Goal: Task Accomplishment & Management: Manage account settings

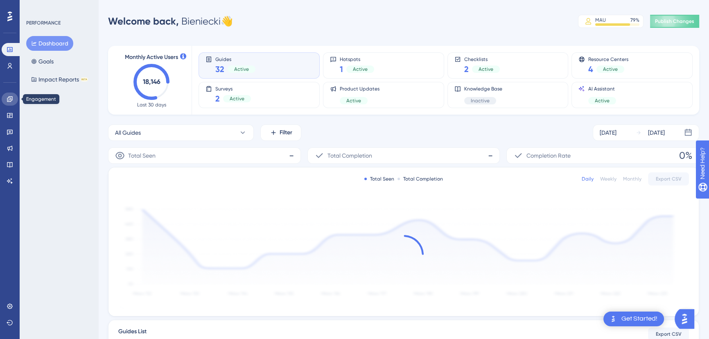
click at [11, 99] on icon at bounding box center [9, 98] width 5 height 5
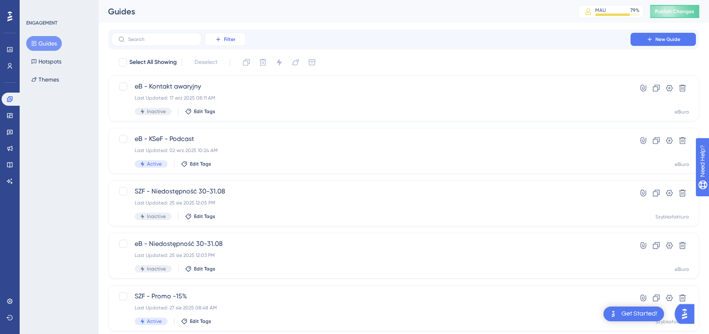
click at [235, 35] on button "Filter" at bounding box center [225, 39] width 41 height 13
click at [230, 65] on div "Tags Tags" at bounding box center [233, 62] width 34 height 16
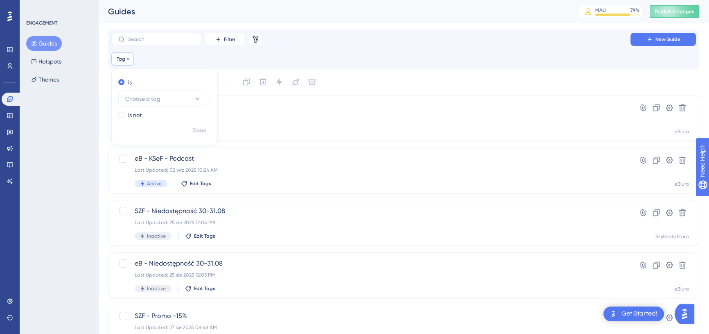
click at [122, 58] on span "Tag" at bounding box center [121, 59] width 9 height 7
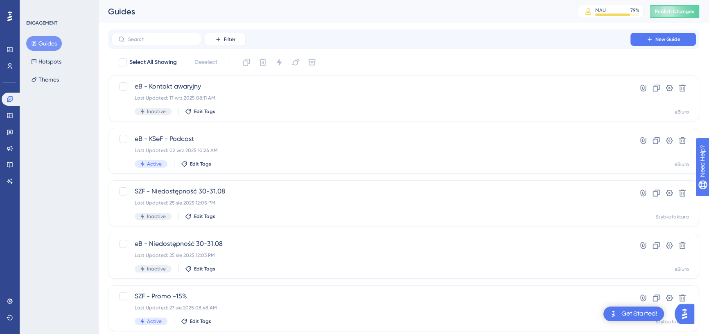
click at [250, 40] on div "Filter New Guide" at bounding box center [403, 39] width 584 height 13
click at [229, 41] on span "Filter" at bounding box center [229, 39] width 11 height 7
click at [219, 61] on span "Tags" at bounding box center [222, 63] width 13 height 10
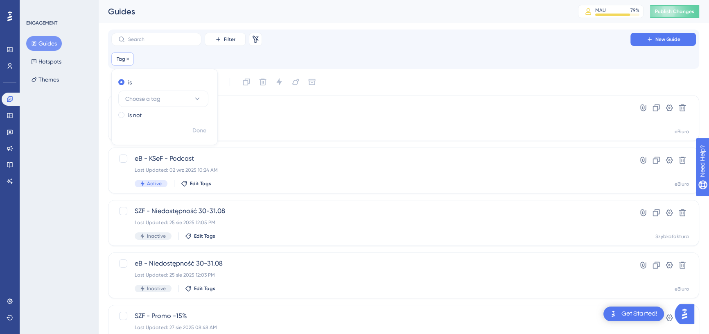
click at [123, 60] on span "Tag" at bounding box center [121, 59] width 9 height 7
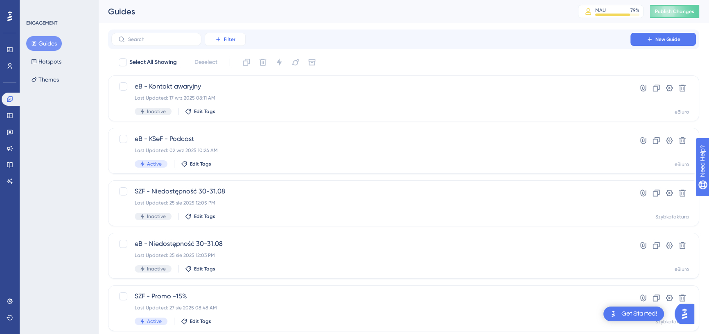
click at [230, 39] on span "Filter" at bounding box center [229, 39] width 11 height 7
click at [220, 63] on span "Tags" at bounding box center [222, 63] width 13 height 10
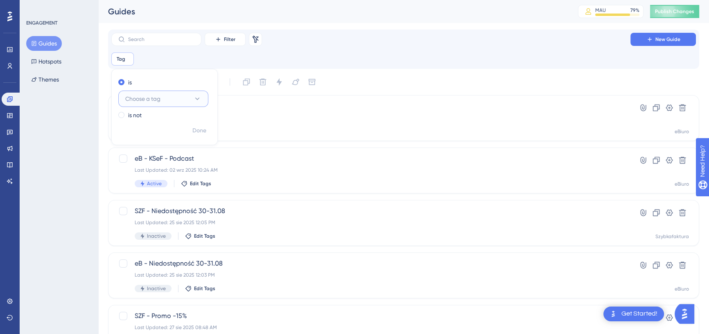
click at [137, 101] on span "Choose a tag" at bounding box center [142, 99] width 35 height 10
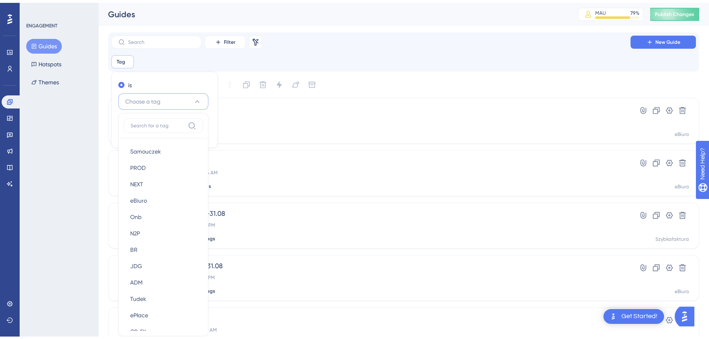
scroll to position [55, 0]
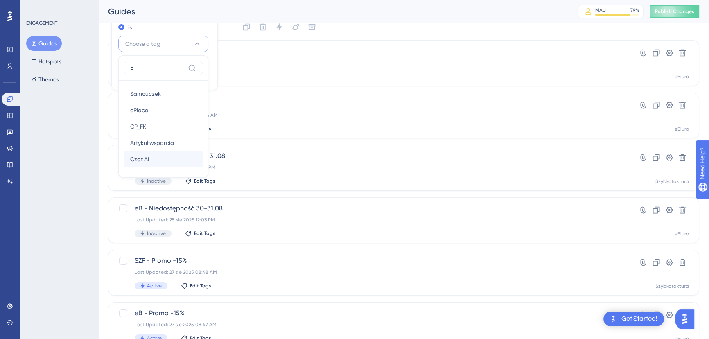
type input "c"
click at [155, 156] on div "Czat AI Czat AI" at bounding box center [163, 159] width 66 height 16
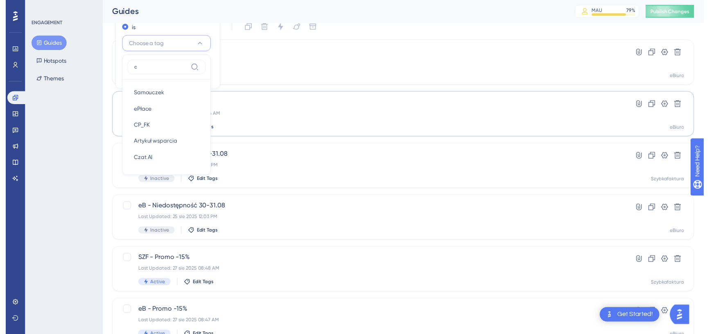
scroll to position [0, 0]
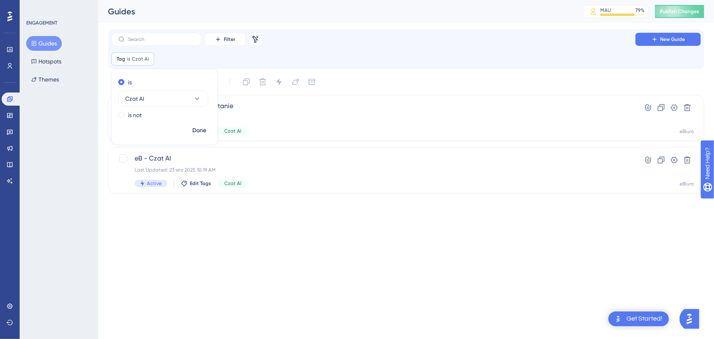
click at [208, 0] on html "Get Started! Performance Users Engagement Widgets Feedback Product Updates Know…" at bounding box center [357, 0] width 714 height 0
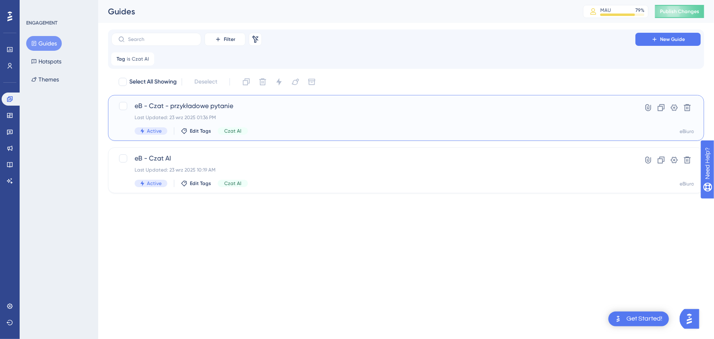
click at [277, 102] on span "eB - Czat - przykładowe pytanie" at bounding box center [374, 106] width 478 height 10
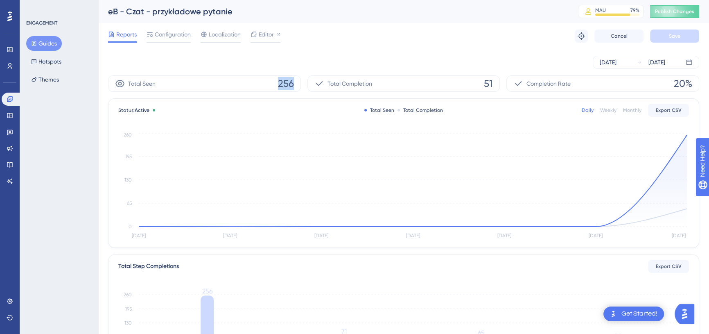
drag, startPoint x: 277, startPoint y: 83, endPoint x: 302, endPoint y: 84, distance: 25.4
click at [302, 84] on div "Total Seen 256 Total Completion 51 Completion Rate 20%" at bounding box center [403, 83] width 591 height 16
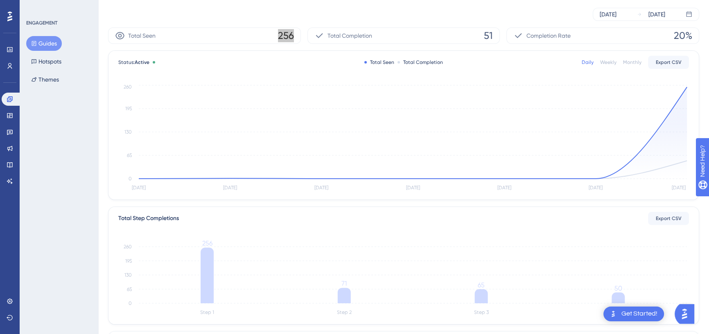
scroll to position [185, 0]
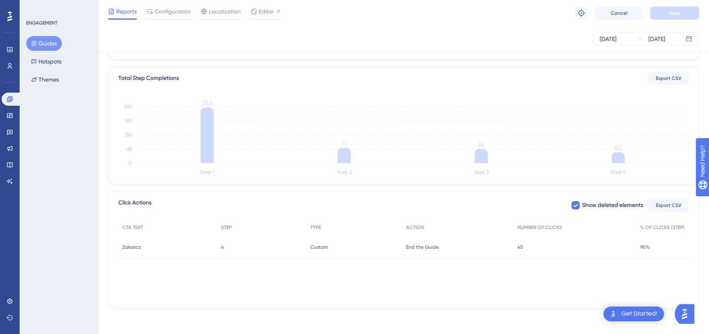
click at [337, 39] on div "[DATE] [DATE]" at bounding box center [403, 38] width 591 height 13
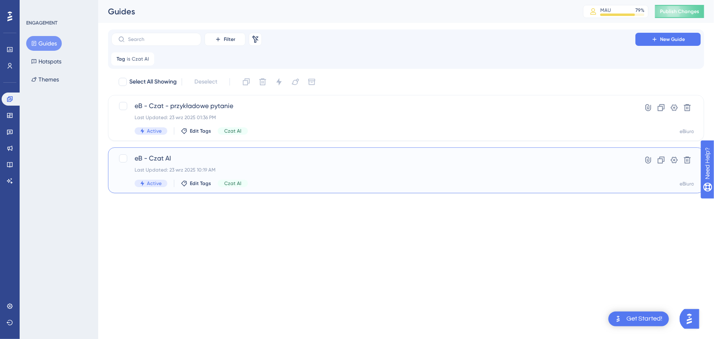
click at [184, 158] on span "eB - Czat AI" at bounding box center [374, 158] width 478 height 10
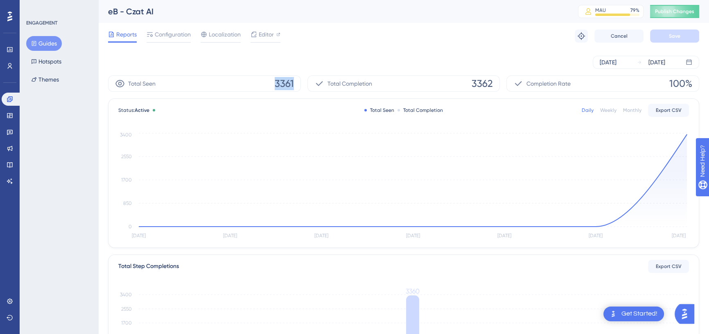
drag, startPoint x: 276, startPoint y: 82, endPoint x: 295, endPoint y: 82, distance: 18.4
click at [295, 82] on div "Total Seen 3361" at bounding box center [204, 83] width 193 height 16
copy span "3361"
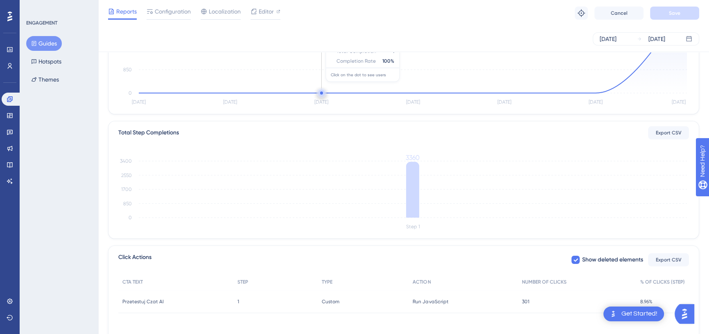
scroll to position [149, 0]
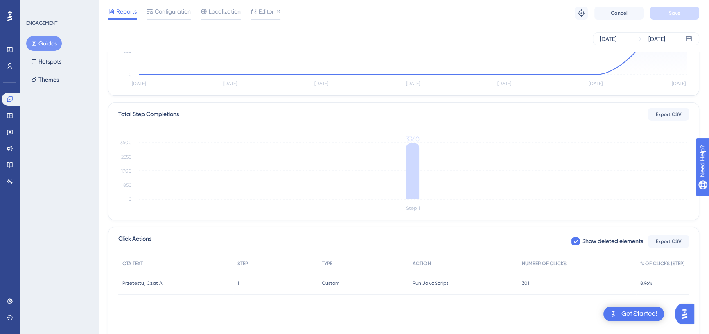
click at [542, 11] on div "Reports Configuration Localization Editor Troubleshoot Cancel Save" at bounding box center [403, 13] width 611 height 26
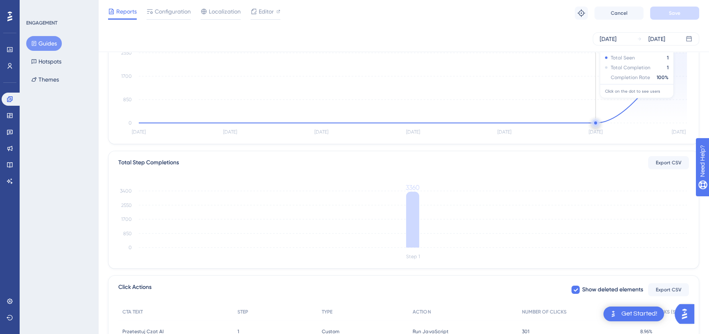
scroll to position [37, 0]
